Goal: Task Accomplishment & Management: Manage account settings

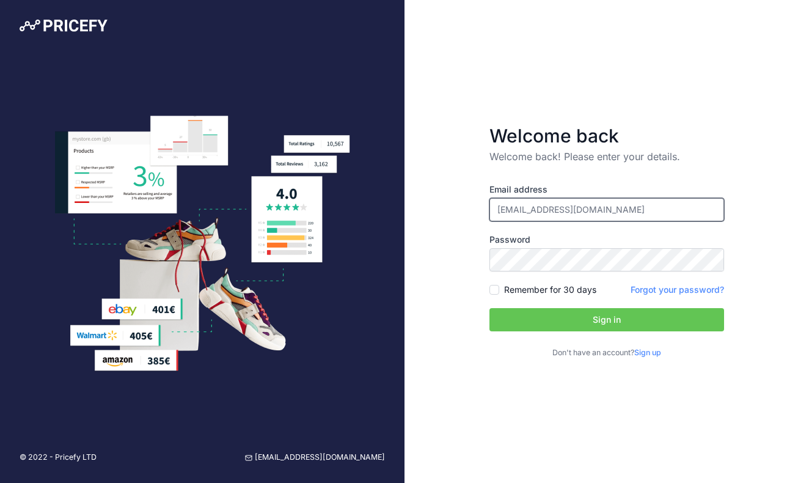
type input "[EMAIL_ADDRESS][DOMAIN_NAME]"
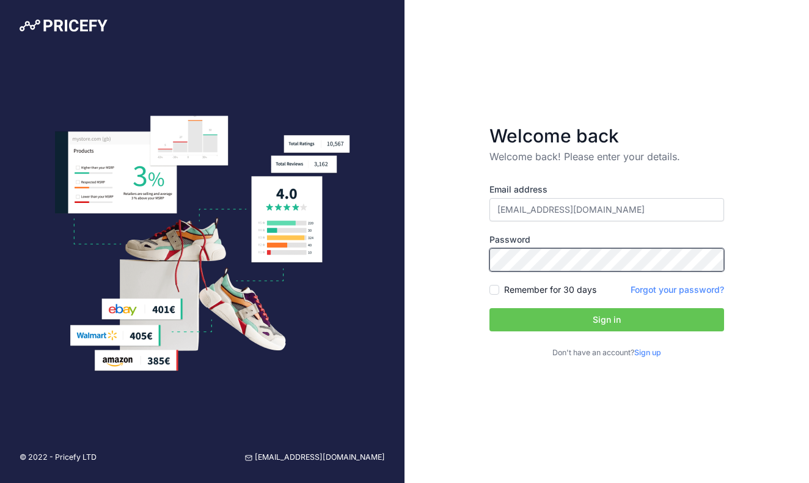
click at [607, 320] on button "Sign in" at bounding box center [606, 319] width 235 height 23
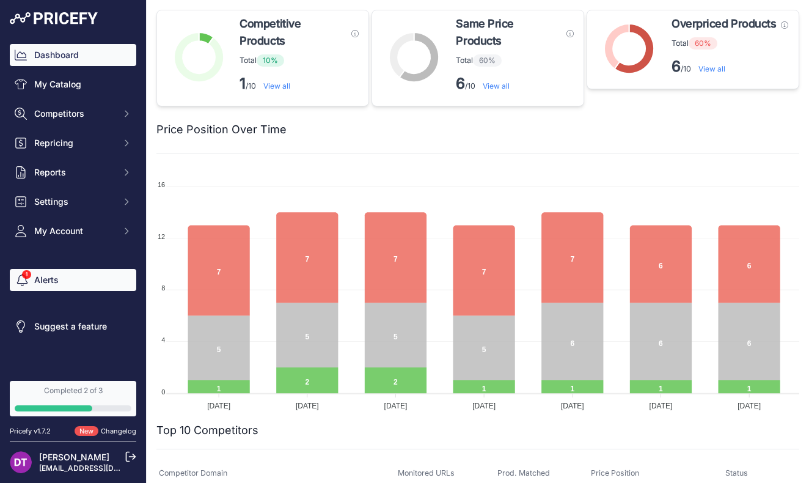
click at [73, 277] on link "Alerts" at bounding box center [73, 280] width 126 height 22
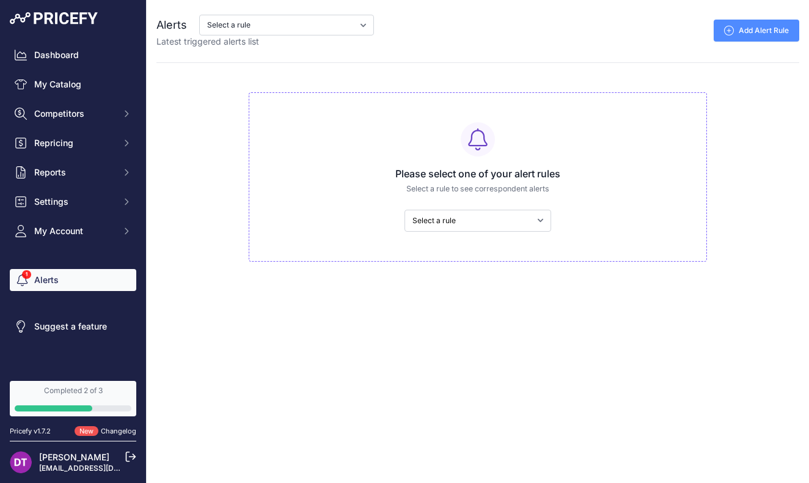
click at [535, 207] on div "Please select one of your alert rules Select a rule to see correspondent alerts…" at bounding box center [478, 176] width 458 height 169
select select "9304"
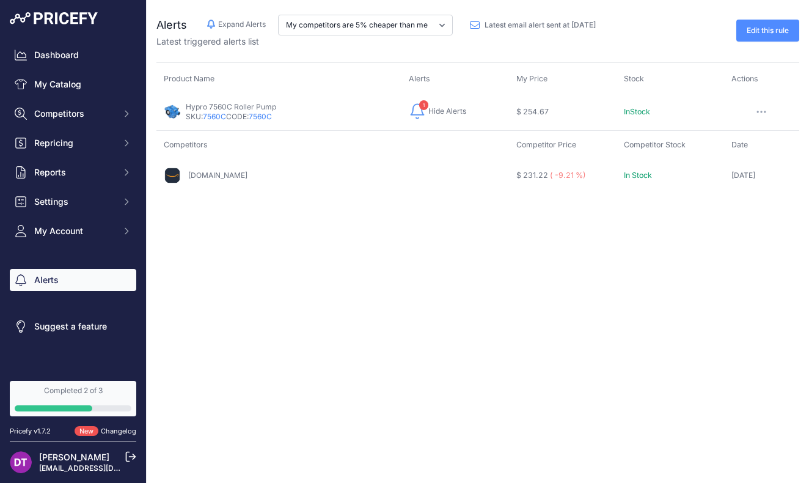
click at [755, 109] on button "button" at bounding box center [761, 111] width 24 height 17
click at [741, 132] on link "View Alert Rule" at bounding box center [753, 138] width 78 height 20
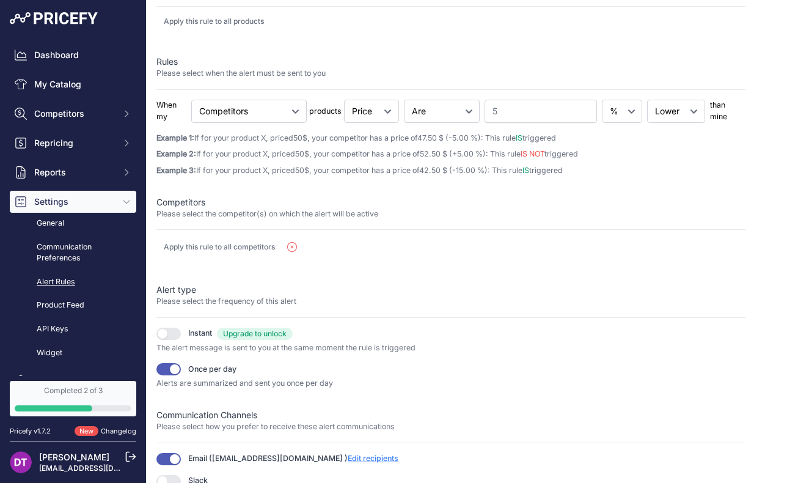
click at [348, 454] on span "Edit recipients" at bounding box center [373, 457] width 51 height 9
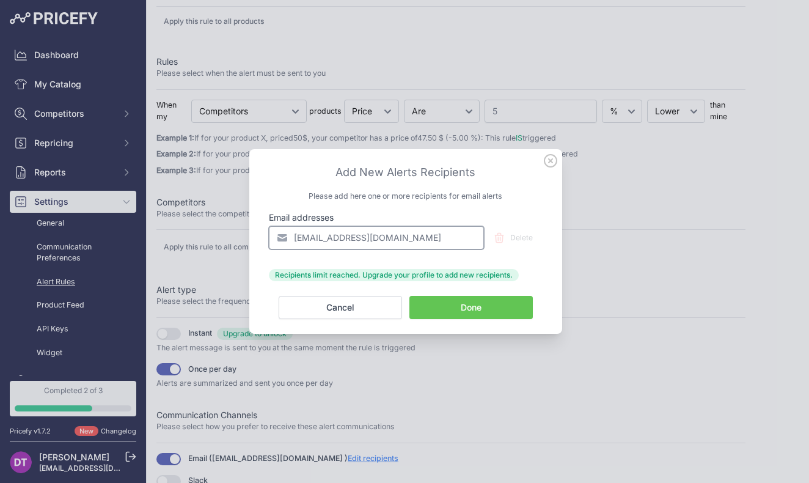
click at [391, 238] on input "[EMAIL_ADDRESS][DOMAIN_NAME]" at bounding box center [376, 237] width 215 height 23
paste input "lewis@sprayerdepot"
type input "lewis@sprayerdepot.com"
click at [456, 308] on button "Done" at bounding box center [470, 307] width 123 height 23
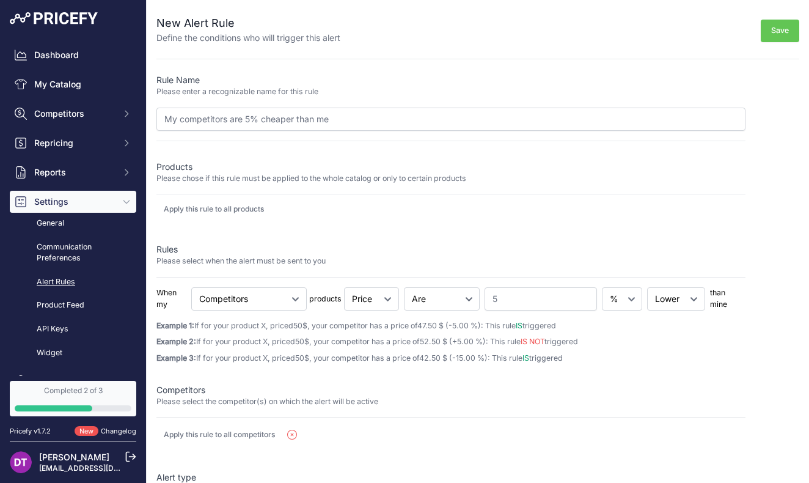
click at [781, 36] on button "Save" at bounding box center [780, 31] width 38 height 23
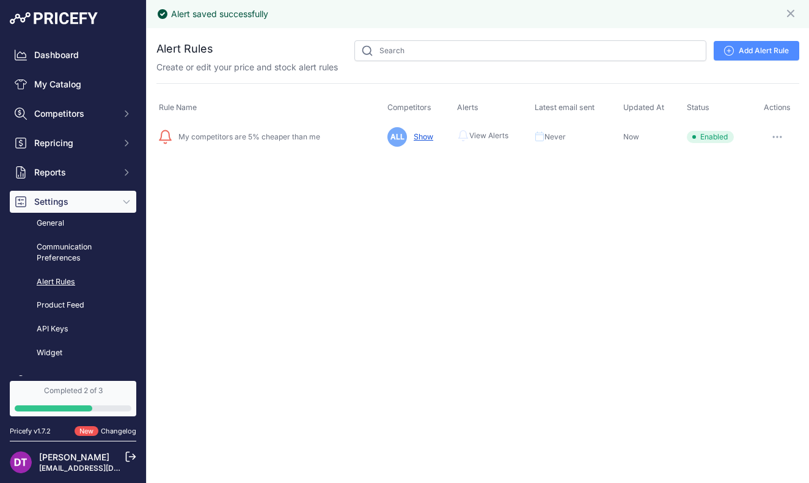
click at [777, 142] on button "button" at bounding box center [777, 136] width 24 height 17
click at [748, 184] on link "Show Alerts" at bounding box center [757, 182] width 78 height 20
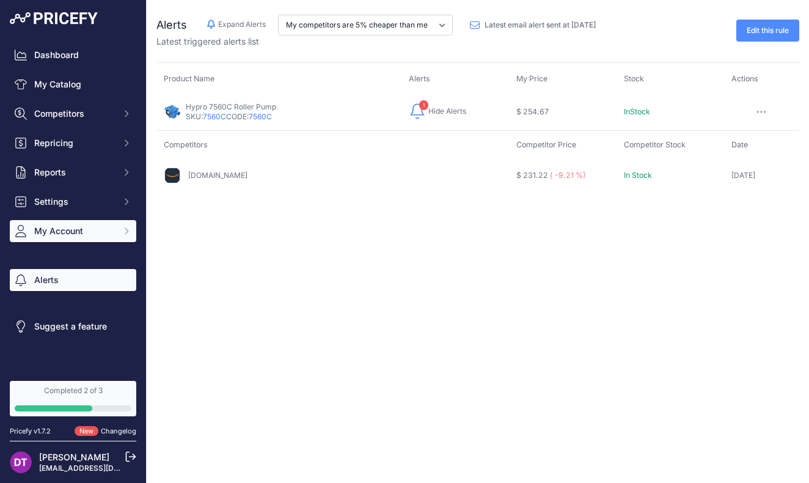
click at [76, 228] on span "My Account" at bounding box center [74, 231] width 80 height 12
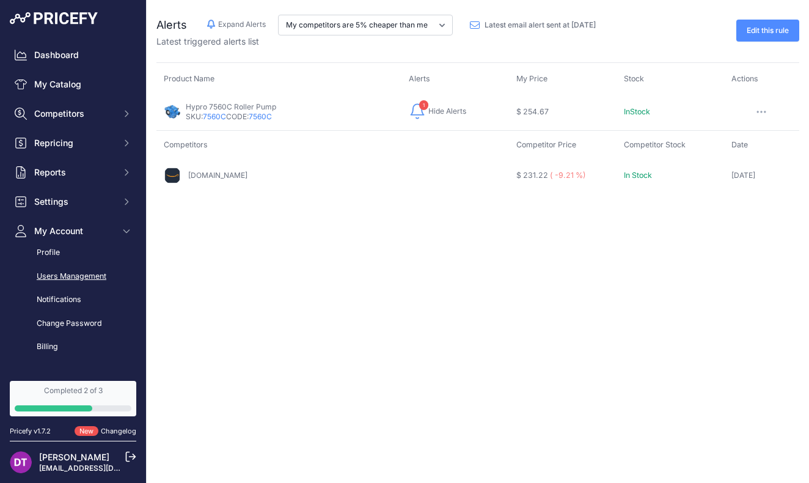
click at [84, 269] on link "Users Management" at bounding box center [73, 276] width 126 height 21
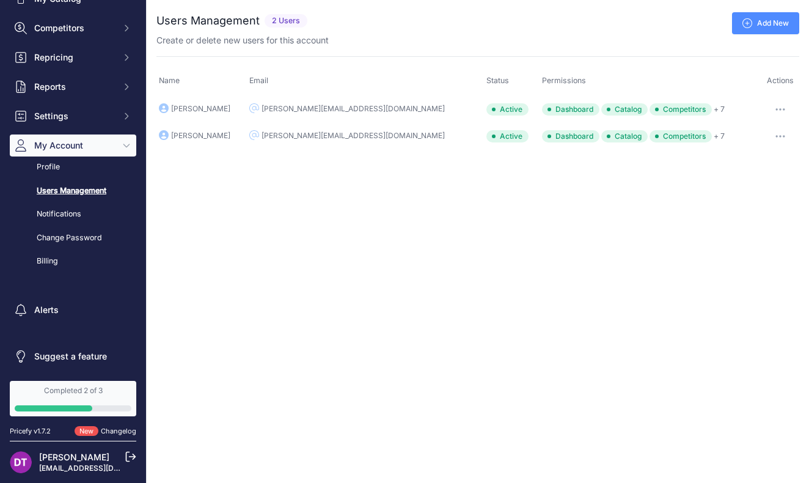
scroll to position [85, 0]
click at [72, 212] on link "Notifications" at bounding box center [73, 214] width 126 height 21
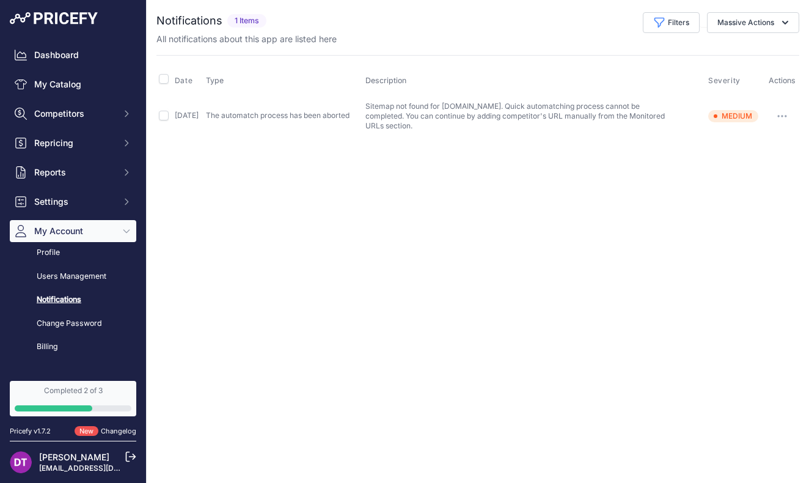
click at [787, 109] on button "button" at bounding box center [782, 116] width 24 height 17
click at [192, 224] on div "Close You are not connected to the internet." at bounding box center [478, 241] width 662 height 483
click at [62, 250] on link "Profile" at bounding box center [73, 252] width 126 height 21
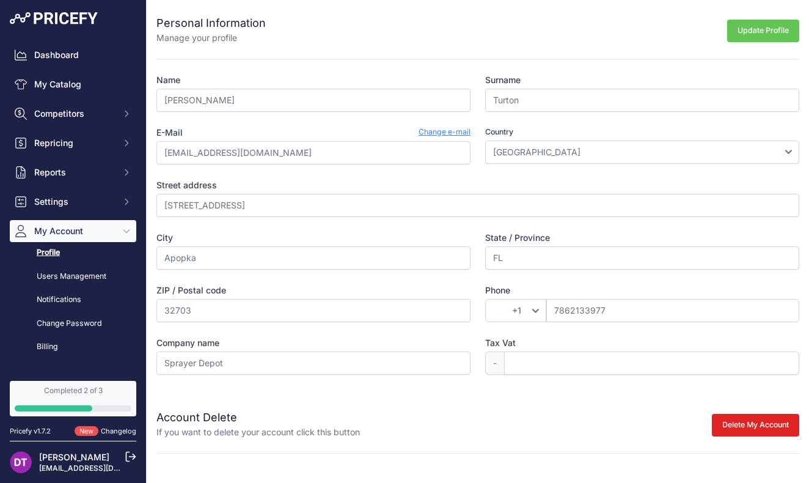
click at [441, 130] on link "Change e-mail" at bounding box center [444, 132] width 52 height 12
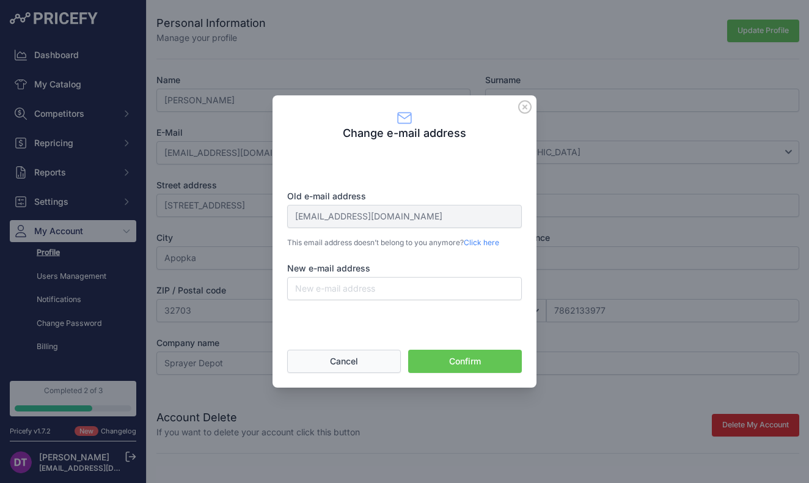
click at [356, 362] on button "Cancel" at bounding box center [344, 360] width 114 height 23
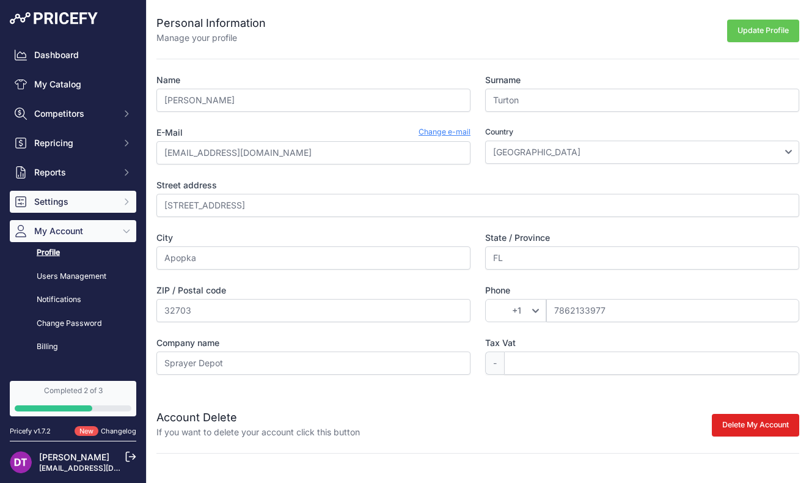
click at [119, 208] on button "Settings" at bounding box center [73, 202] width 126 height 22
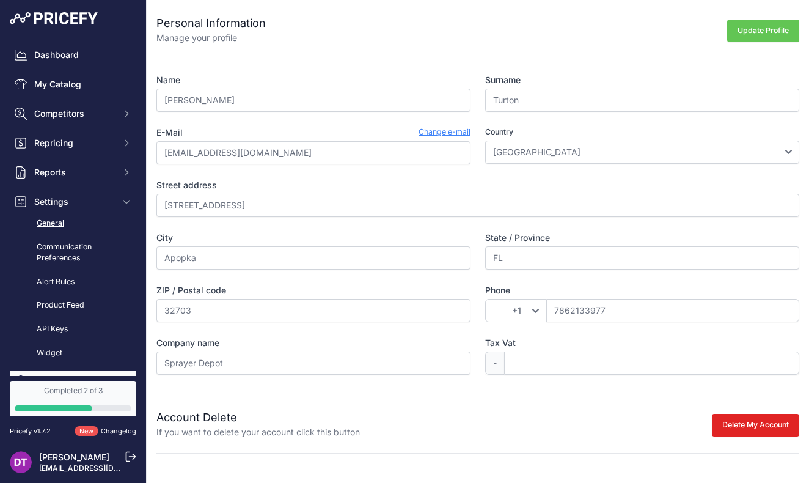
click at [83, 230] on link "General" at bounding box center [73, 223] width 126 height 21
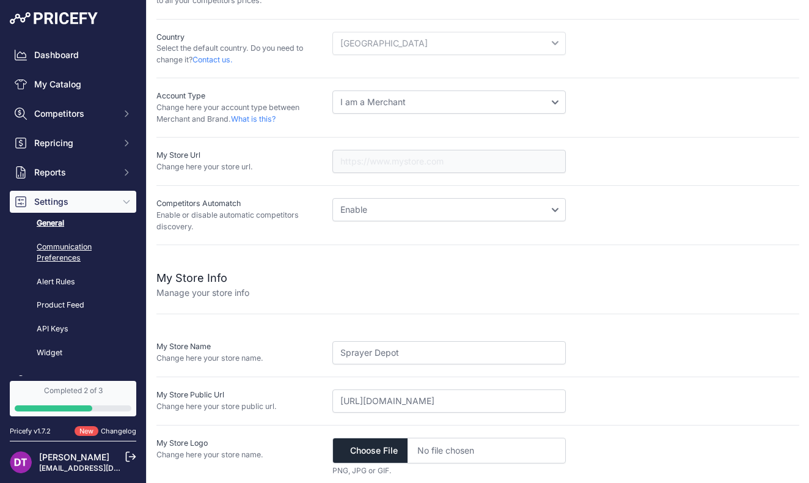
click at [75, 243] on link "Communication Preferences" at bounding box center [73, 252] width 126 height 32
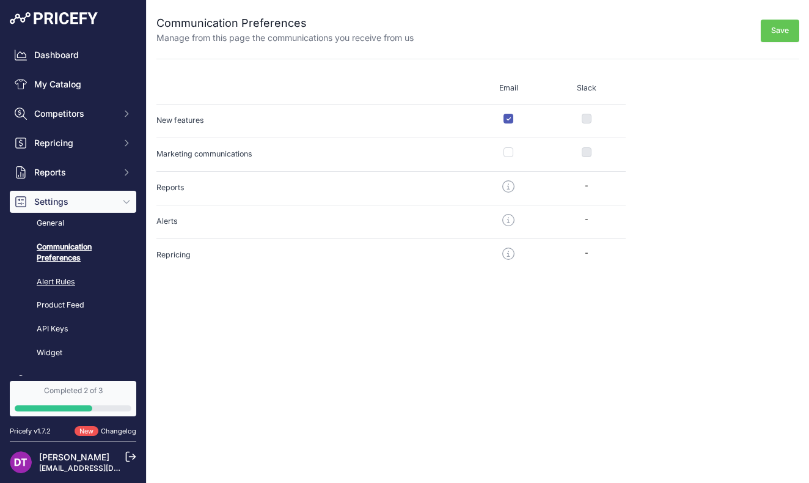
click at [59, 288] on link "Alert Rules" at bounding box center [73, 281] width 126 height 21
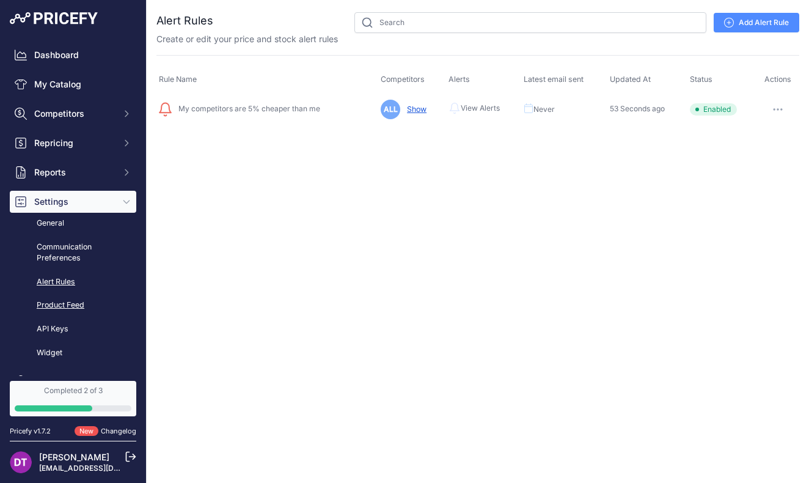
click at [59, 303] on link "Product Feed" at bounding box center [73, 304] width 126 height 21
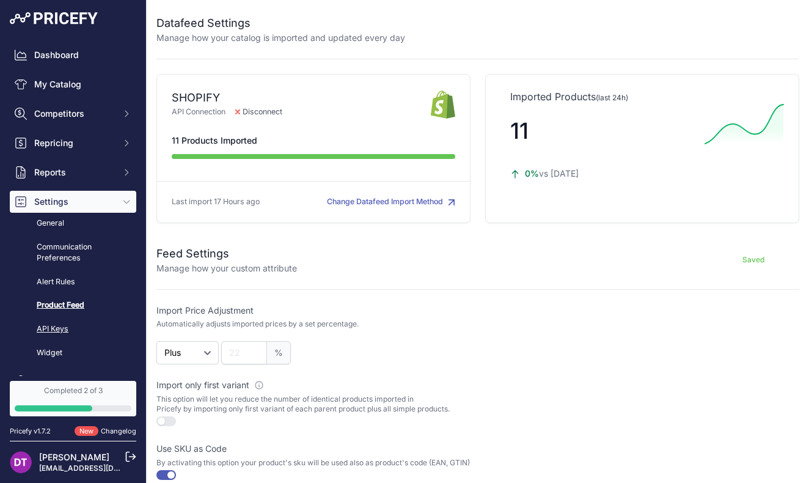
click at [61, 318] on link "API Keys" at bounding box center [73, 328] width 126 height 21
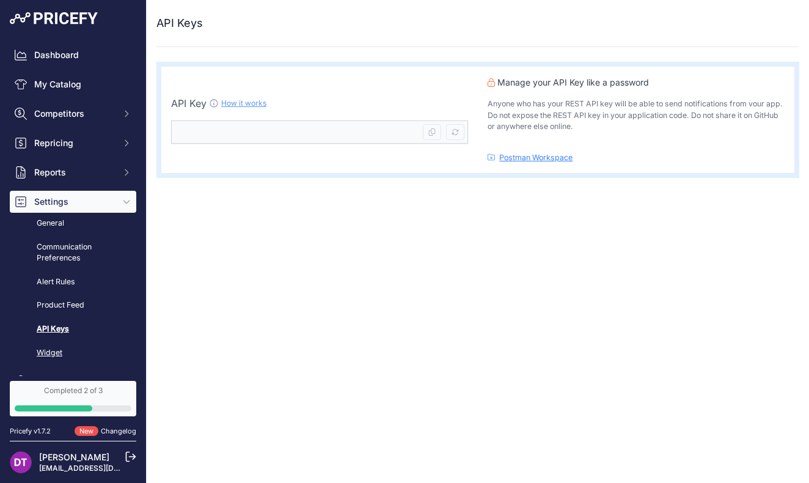
click at [45, 343] on link "Widget" at bounding box center [73, 352] width 126 height 21
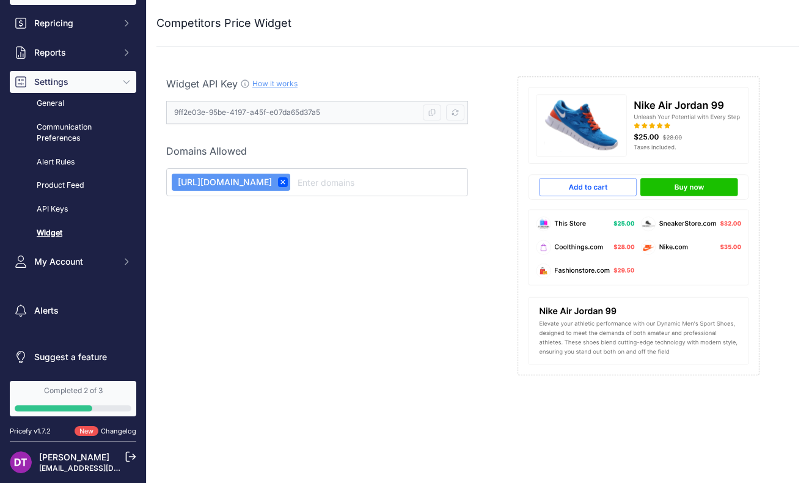
scroll to position [119, 0]
click at [68, 473] on div "[PERSON_NAME] [EMAIL_ADDRESS][DOMAIN_NAME]" at bounding box center [73, 461] width 126 height 42
click at [68, 461] on p "[PERSON_NAME]" at bounding box center [75, 457] width 73 height 12
click at [11, 462] on img at bounding box center [21, 462] width 22 height 22
